Goal: Communication & Community: Answer question/provide support

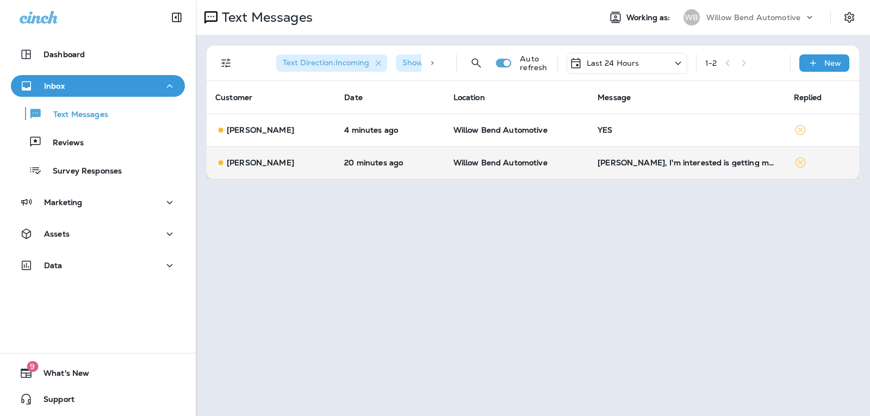
click at [684, 155] on td "[PERSON_NAME], I'm interested is getting my oil changed in my corvette. How muc…" at bounding box center [687, 162] width 196 height 33
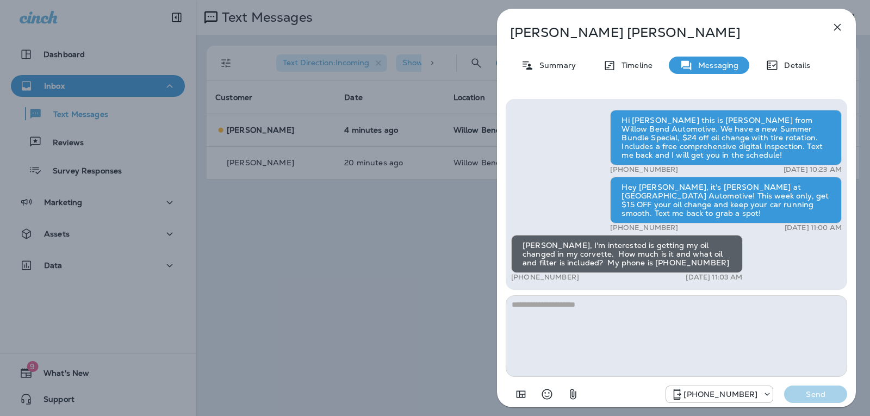
click at [837, 29] on icon "button" at bounding box center [837, 27] width 13 height 13
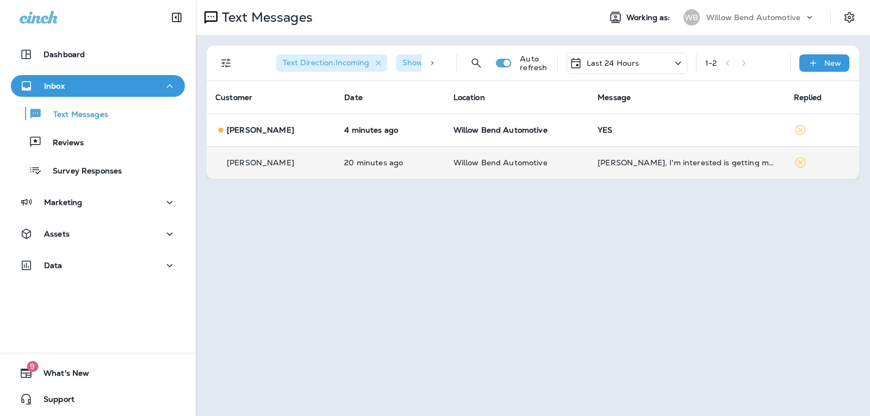
click at [677, 161] on div "[PERSON_NAME], I'm interested is getting my oil changed in my corvette. How muc…" at bounding box center [686, 162] width 178 height 9
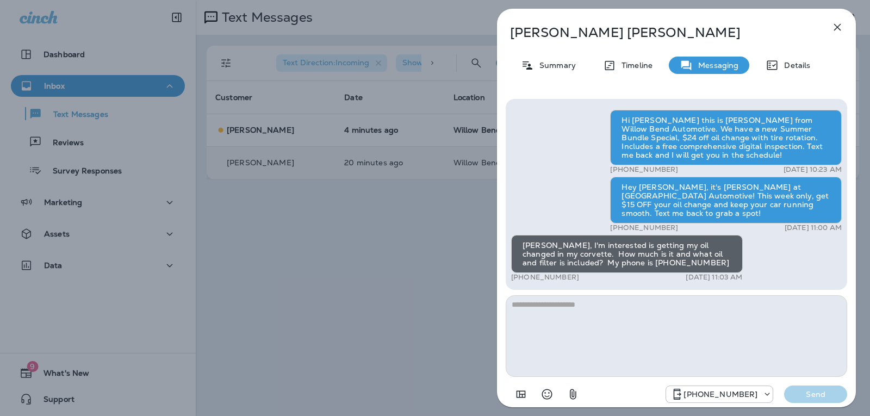
click at [839, 20] on button "button" at bounding box center [837, 27] width 22 height 22
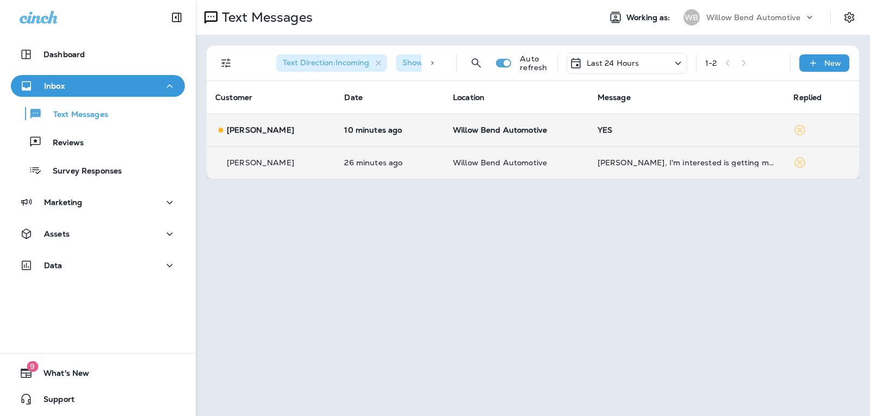
click at [632, 130] on div "YES" at bounding box center [686, 130] width 179 height 9
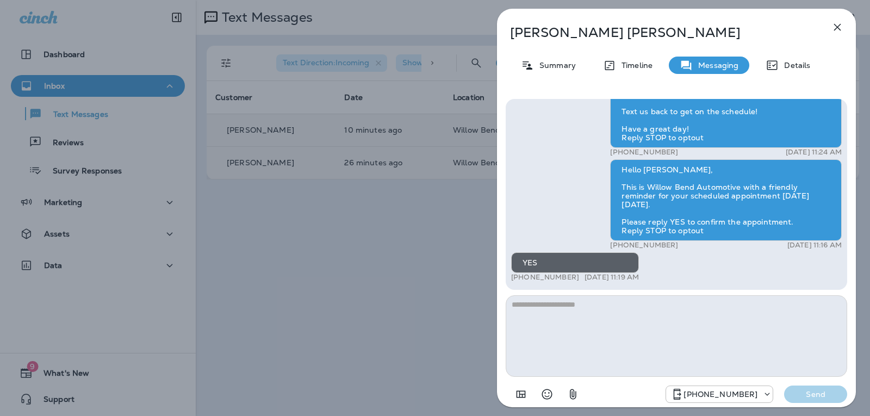
click at [563, 312] on textarea at bounding box center [676, 336] width 341 height 82
type textarea "*"
type textarea "**********"
click at [807, 396] on p "Send" at bounding box center [816, 394] width 46 height 10
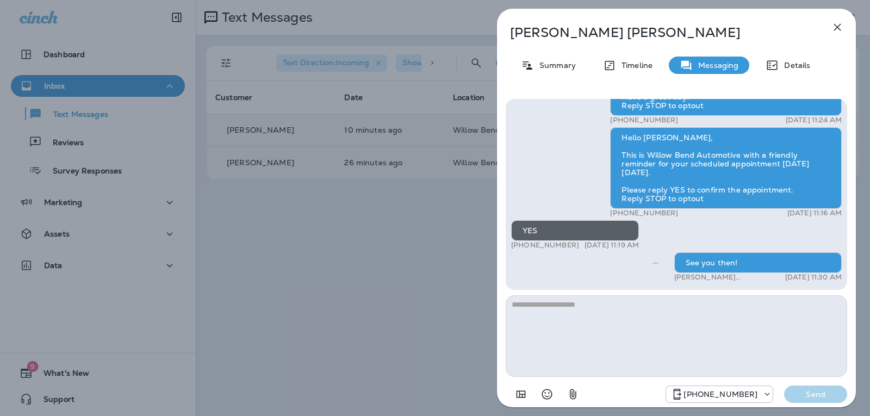
click at [841, 26] on icon "button" at bounding box center [837, 27] width 13 height 13
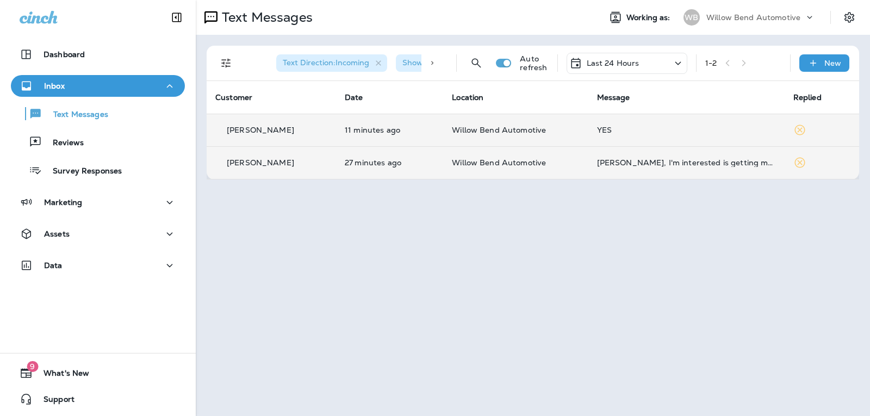
click at [631, 59] on p "Last 24 Hours" at bounding box center [613, 63] width 53 height 9
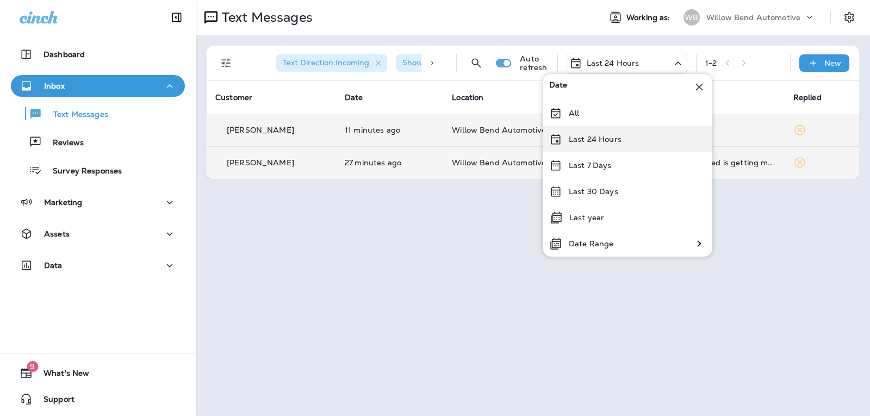
click at [620, 141] on p "Last 24 Hours" at bounding box center [595, 139] width 53 height 9
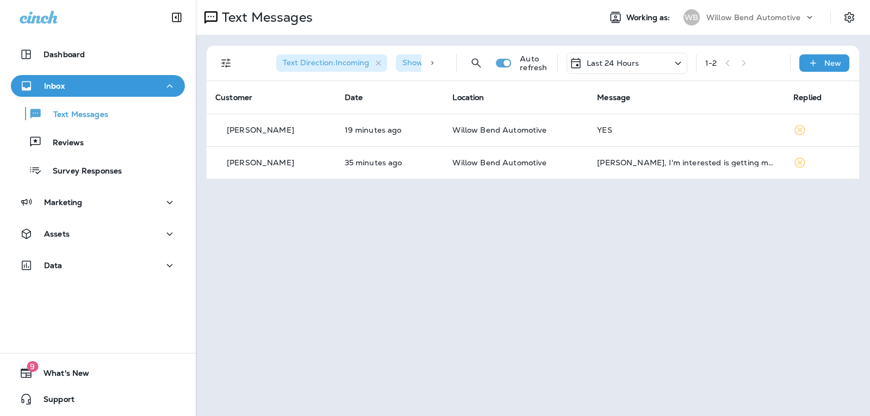
click at [605, 69] on div "Last 24 Hours" at bounding box center [604, 63] width 70 height 13
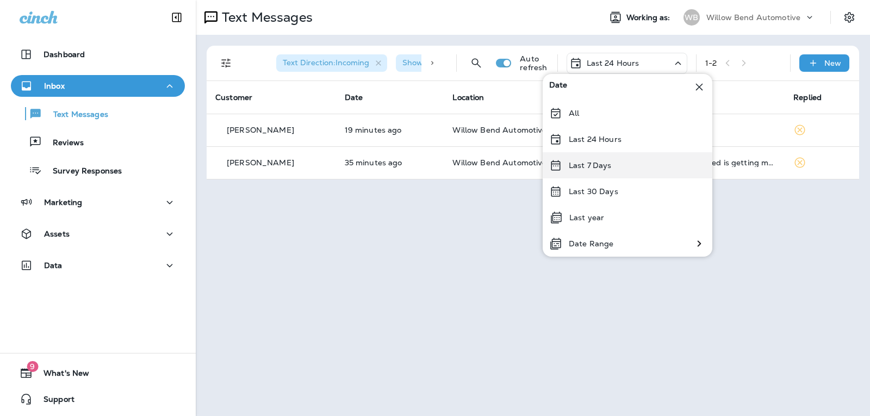
click at [619, 164] on div "Last 7 Days" at bounding box center [628, 165] width 170 height 26
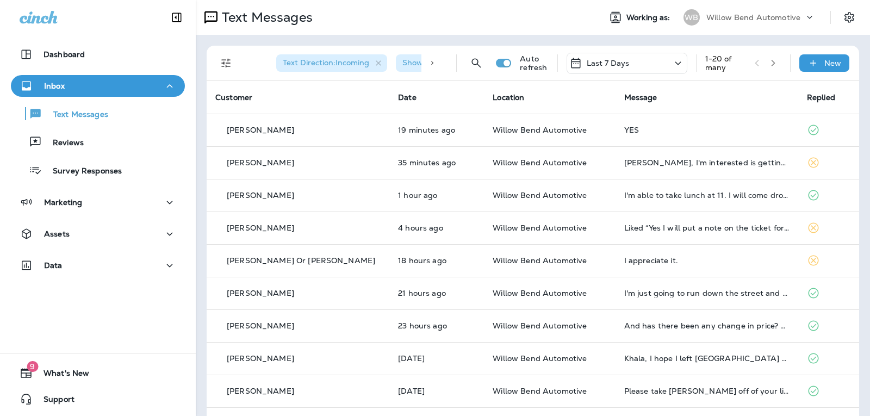
click at [630, 57] on div "Last 7 Days" at bounding box center [626, 63] width 121 height 21
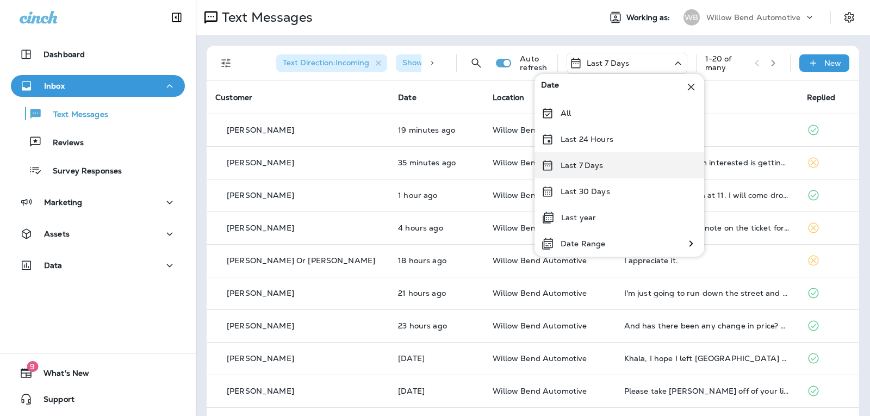
click at [621, 167] on div "Last 7 Days" at bounding box center [619, 165] width 170 height 26
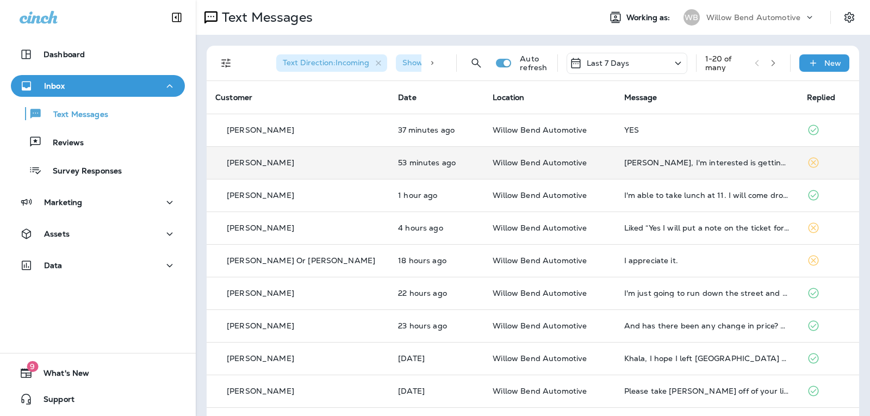
click at [693, 168] on td "[PERSON_NAME], I'm interested is getting my oil changed in my corvette. How muc…" at bounding box center [706, 162] width 183 height 33
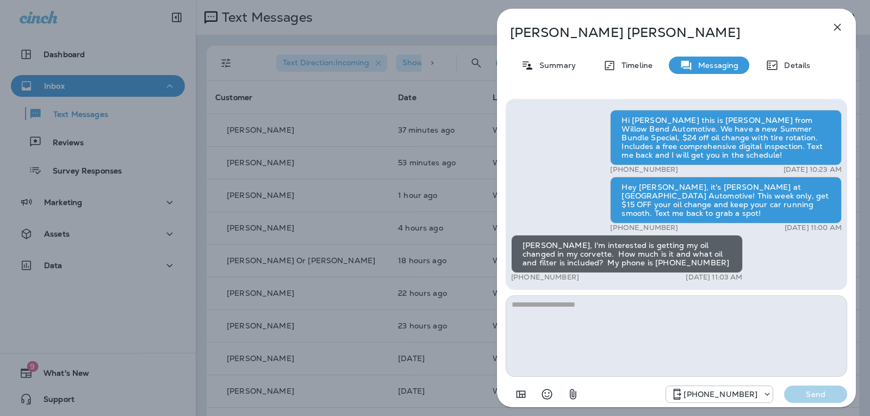
click at [559, 313] on textarea at bounding box center [676, 336] width 341 height 82
type textarea "*"
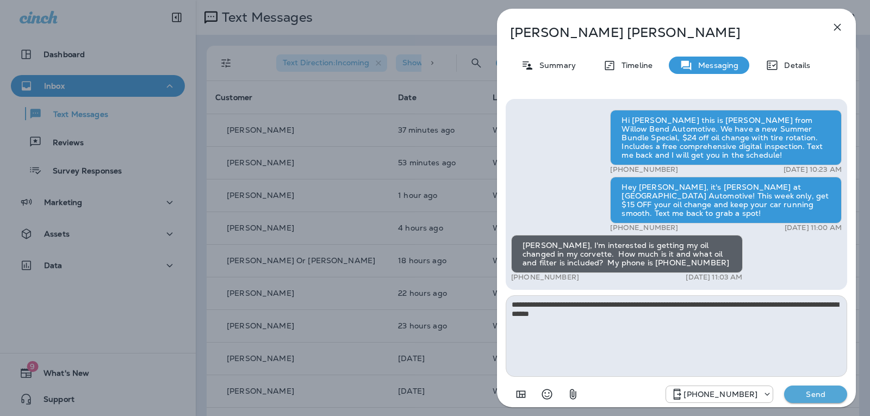
type textarea "**********"
click at [820, 391] on p "Send" at bounding box center [816, 394] width 46 height 10
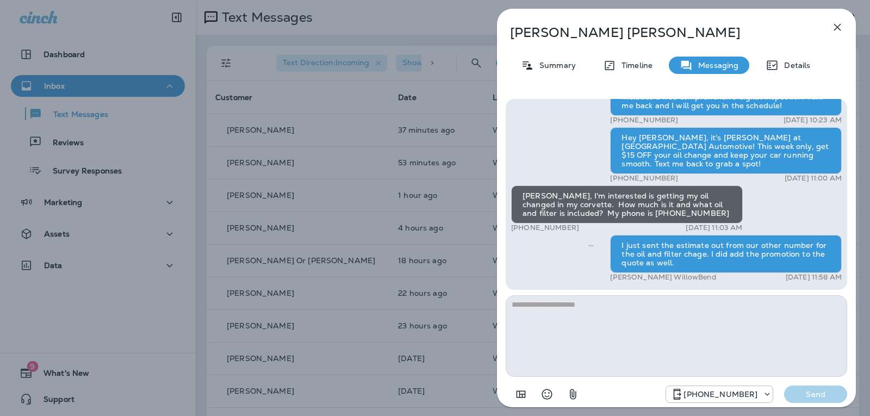
click at [843, 29] on icon "button" at bounding box center [837, 27] width 13 height 13
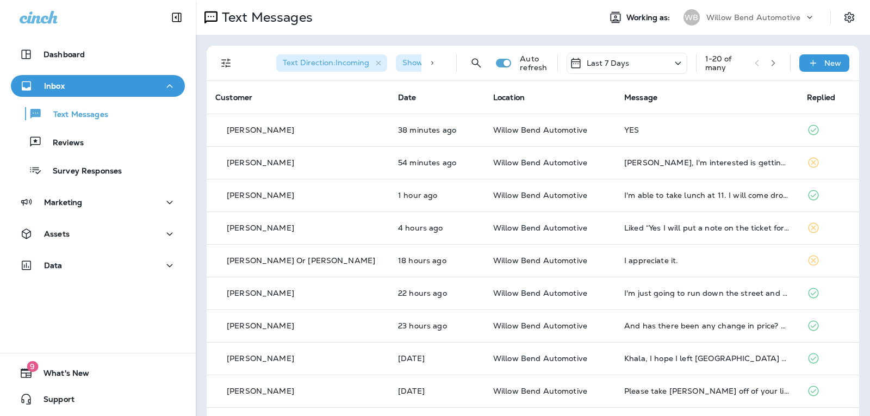
click at [628, 57] on div "Last 7 Days" at bounding box center [626, 63] width 121 height 21
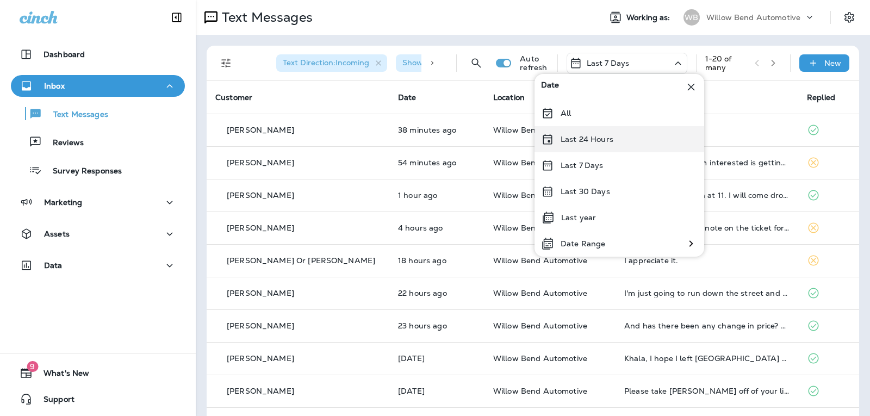
click at [614, 146] on div "Last 24 Hours" at bounding box center [619, 139] width 170 height 26
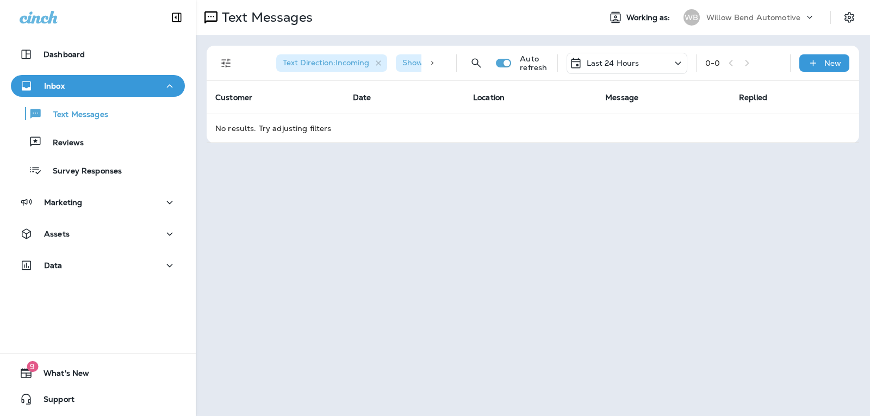
click at [627, 54] on div "Last 24 Hours" at bounding box center [626, 63] width 121 height 21
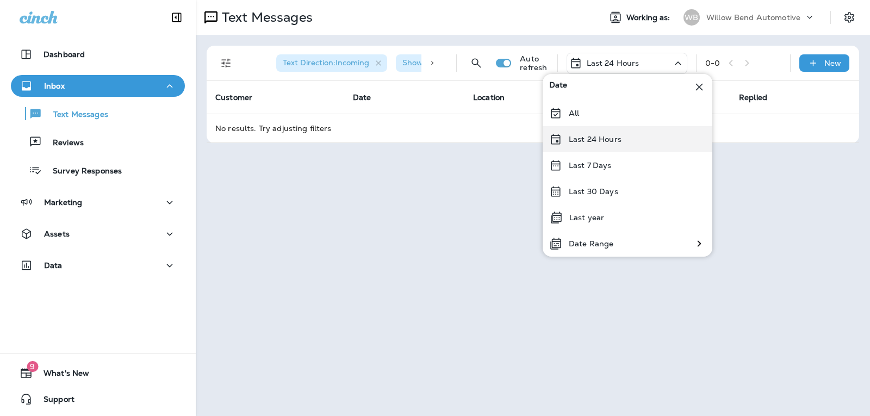
click at [641, 146] on div "Last 24 Hours" at bounding box center [628, 139] width 170 height 26
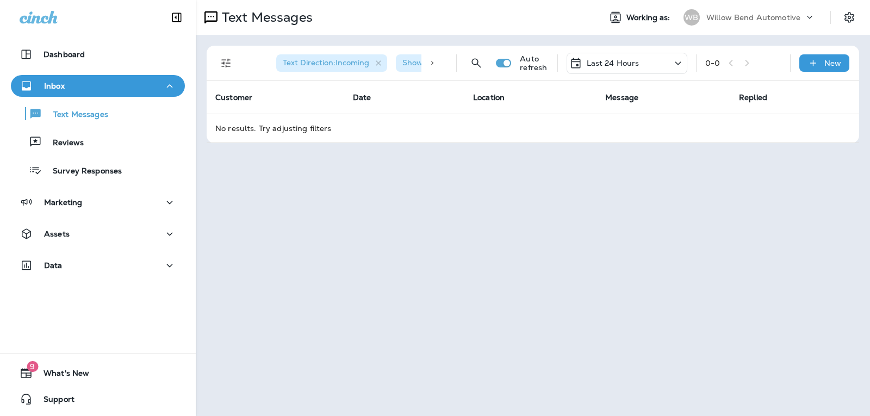
click at [638, 63] on p "Last 24 Hours" at bounding box center [613, 63] width 53 height 9
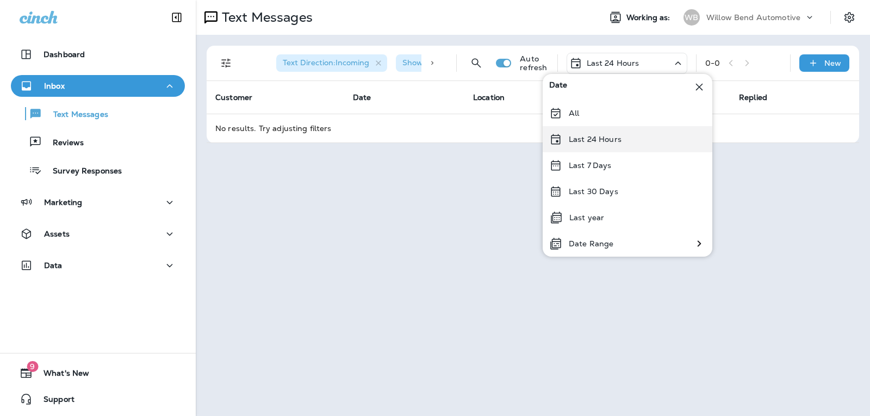
click at [618, 142] on p "Last 24 Hours" at bounding box center [595, 139] width 53 height 9
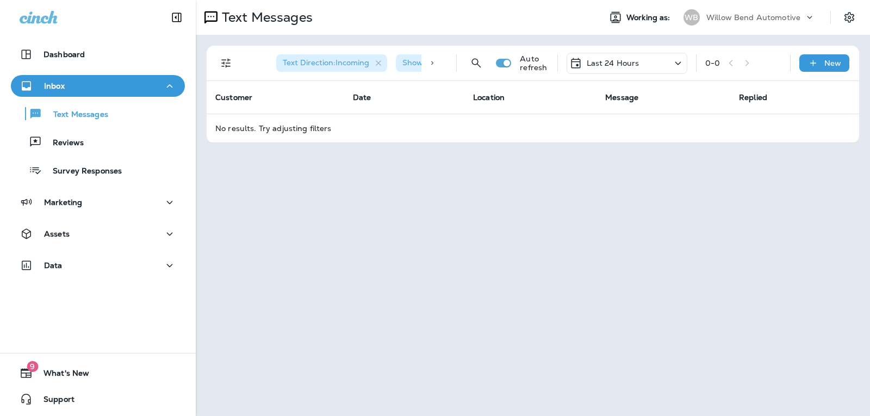
click at [615, 66] on p "Last 24 Hours" at bounding box center [613, 63] width 53 height 9
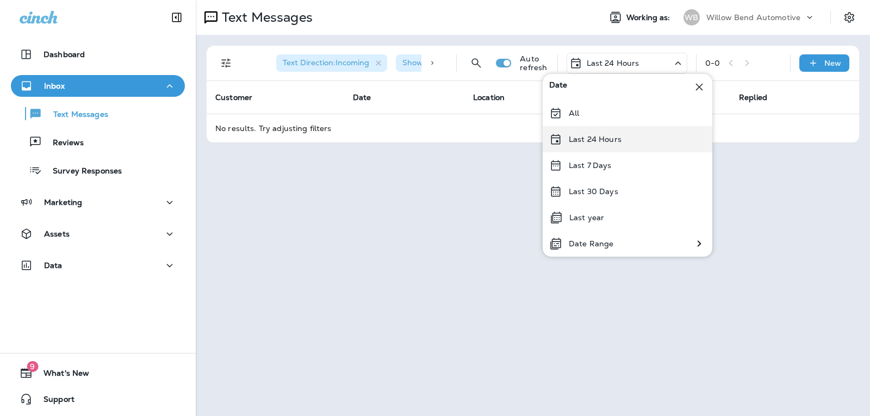
click at [585, 135] on p "Last 24 Hours" at bounding box center [595, 139] width 53 height 9
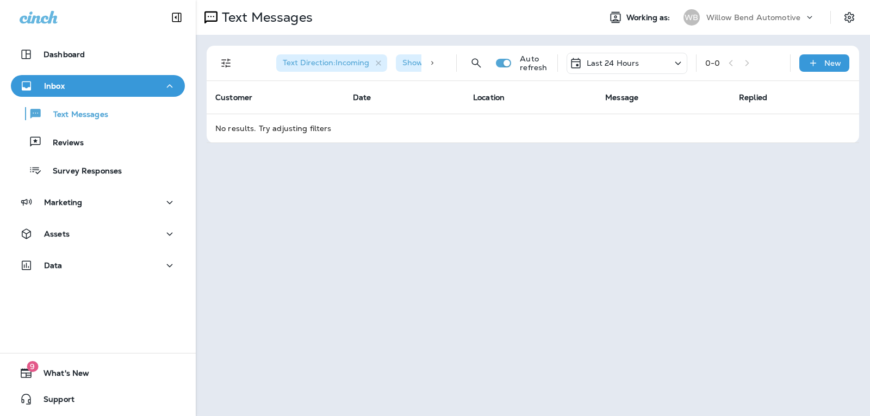
click at [640, 68] on div "Last 24 Hours" at bounding box center [626, 63] width 121 height 21
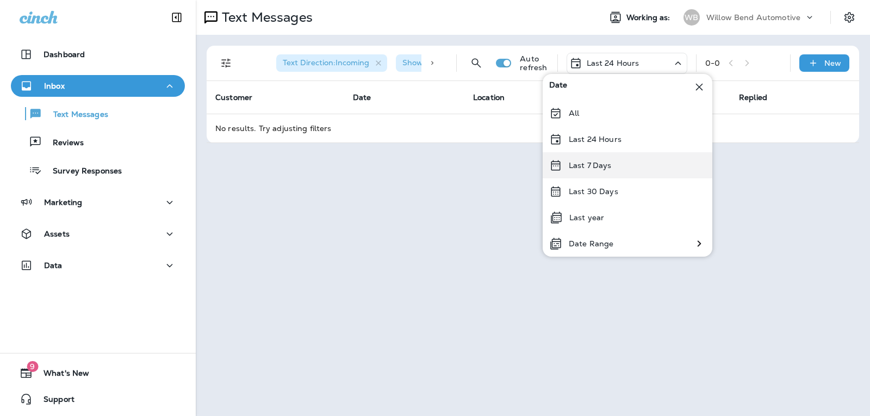
click at [643, 164] on div "Last 7 Days" at bounding box center [628, 165] width 170 height 26
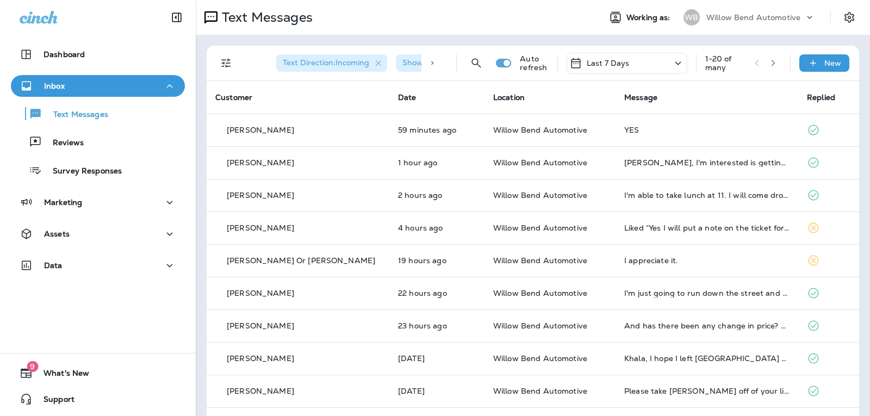
click at [633, 67] on div "Last 7 Days" at bounding box center [626, 63] width 121 height 21
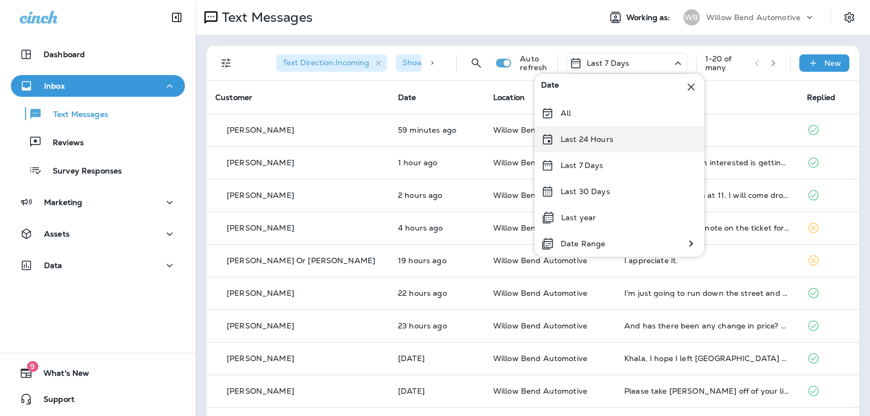
click at [633, 135] on div "Last 24 Hours" at bounding box center [619, 139] width 170 height 26
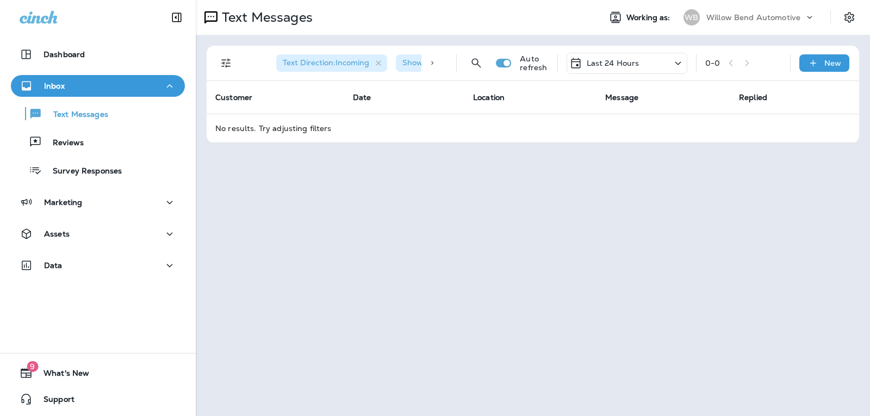
click at [616, 60] on p "Last 24 Hours" at bounding box center [613, 63] width 53 height 9
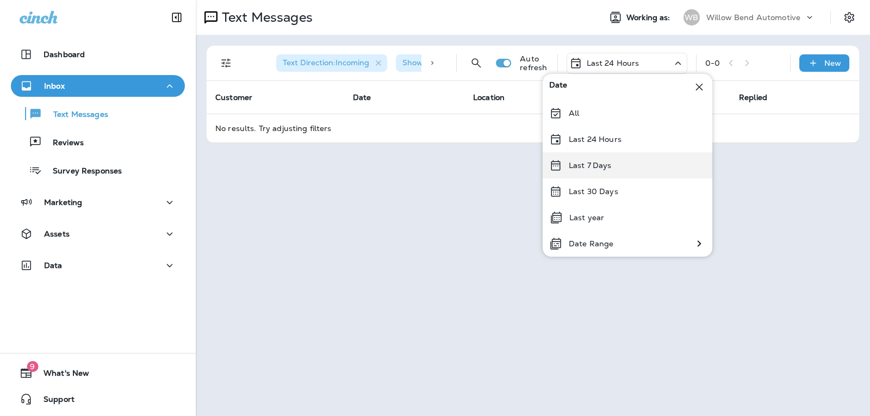
click at [596, 156] on div "Last 7 Days" at bounding box center [628, 165] width 170 height 26
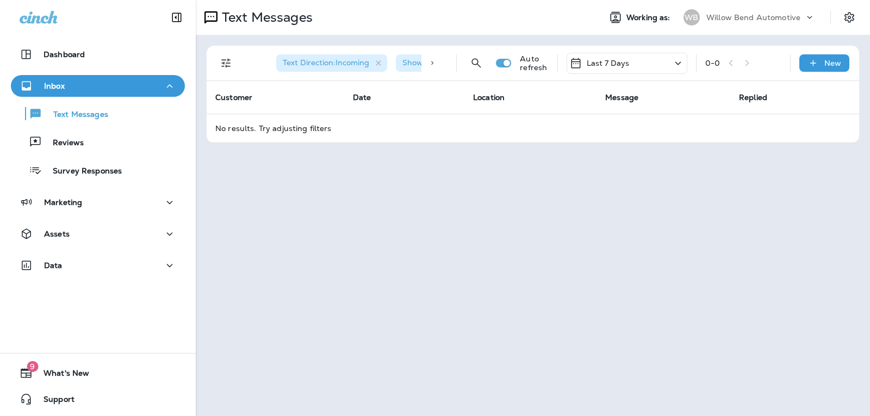
click at [593, 66] on p "Last 7 Days" at bounding box center [608, 63] width 43 height 9
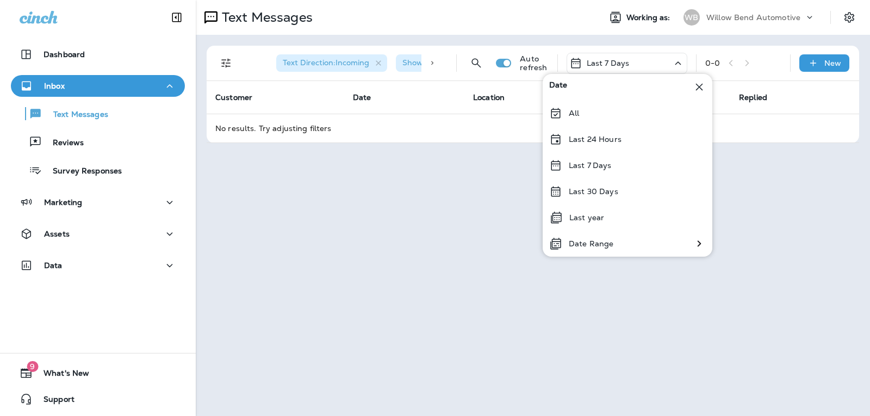
click at [598, 132] on div "Last 24 Hours" at bounding box center [628, 139] width 170 height 26
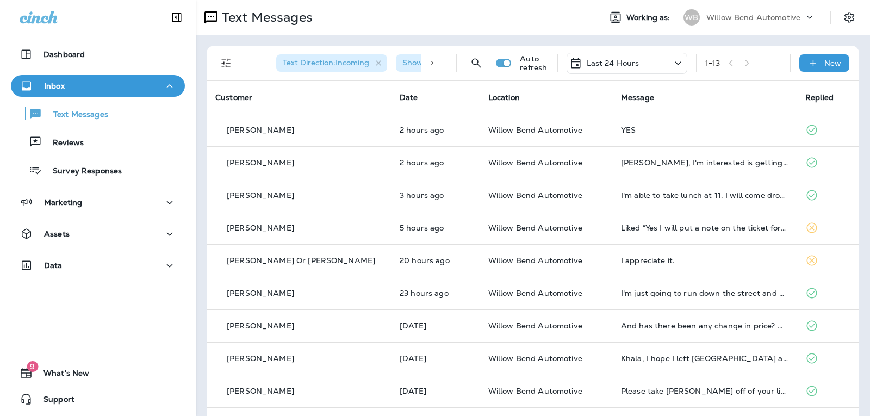
click at [607, 59] on p "Last 24 Hours" at bounding box center [613, 63] width 53 height 9
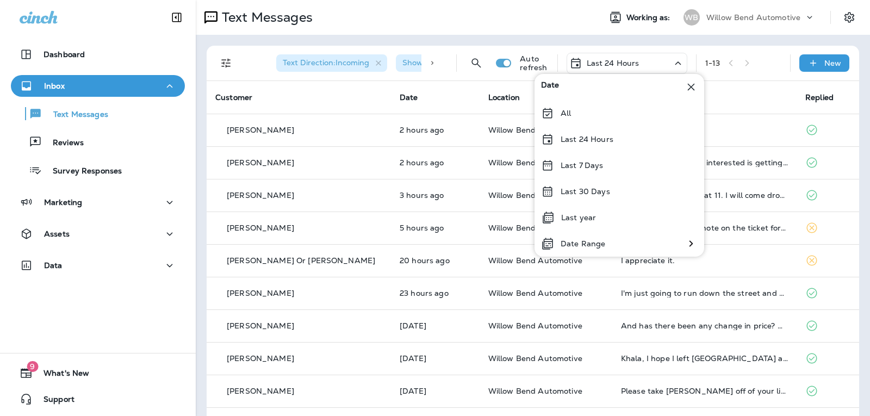
click at [661, 41] on div "Text Direction : Incoming Show Start/Stop/Unsubscribe : true Auto refresh Last …" at bounding box center [533, 292] width 674 height 514
